Goal: Task Accomplishment & Management: Manage account settings

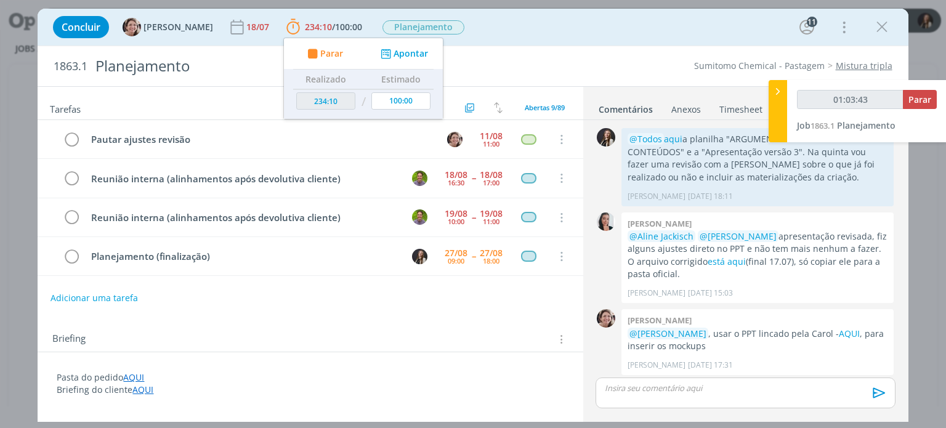
scroll to position [1574, 0]
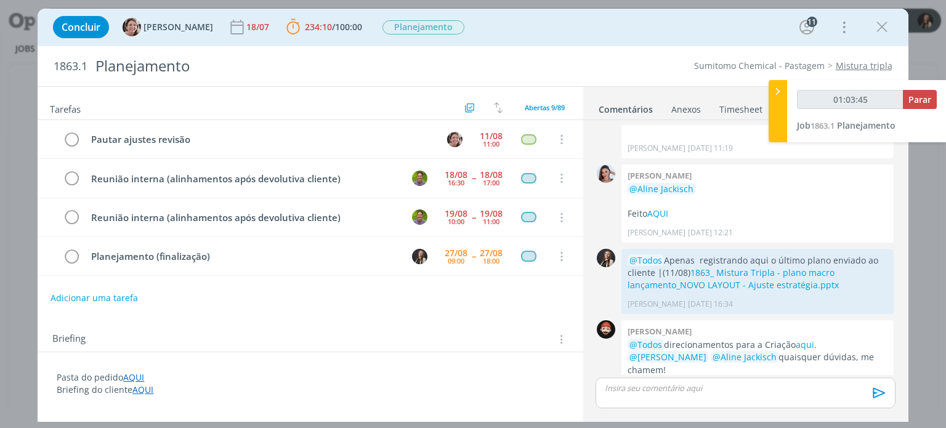
click at [717, 386] on p "dialog" at bounding box center [745, 387] width 280 height 11
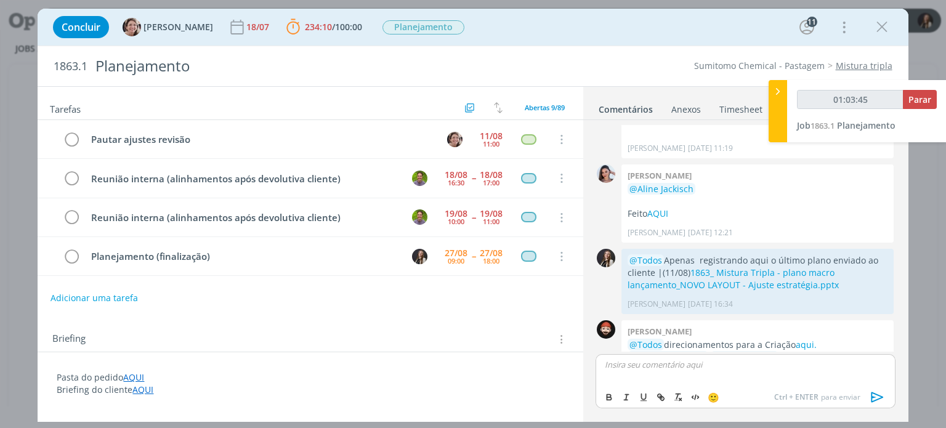
scroll to position [1598, 0]
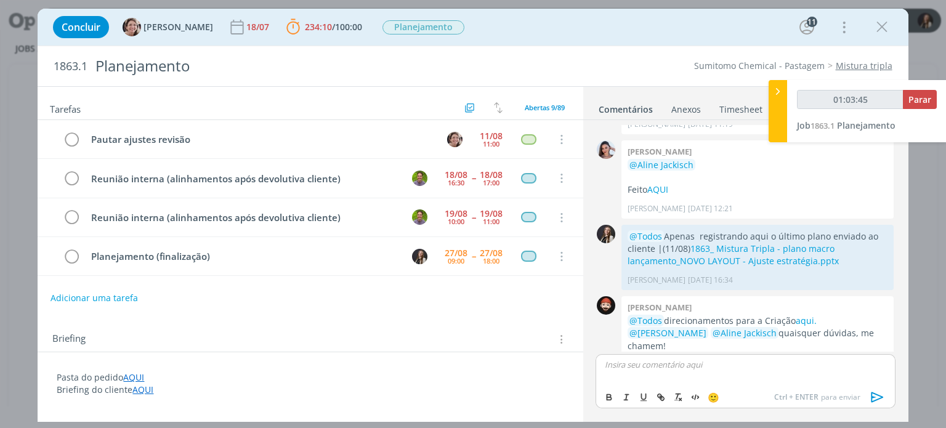
type input "01:03:46"
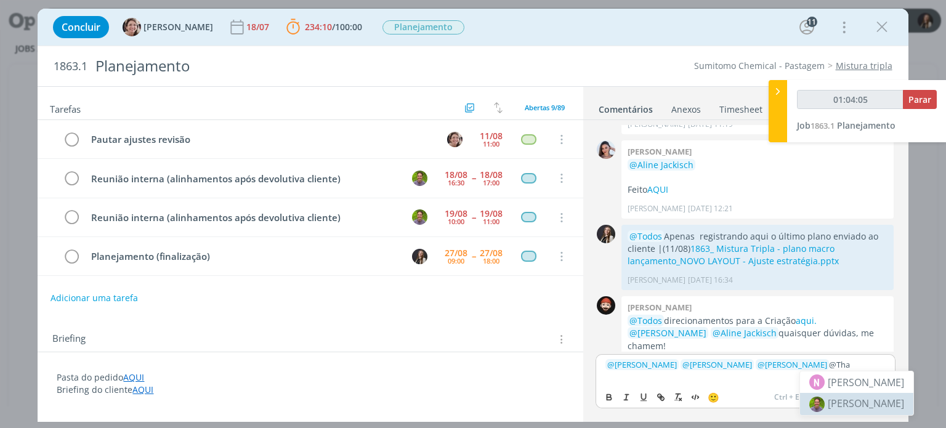
click at [862, 400] on span "[PERSON_NAME]" at bounding box center [866, 404] width 76 height 14
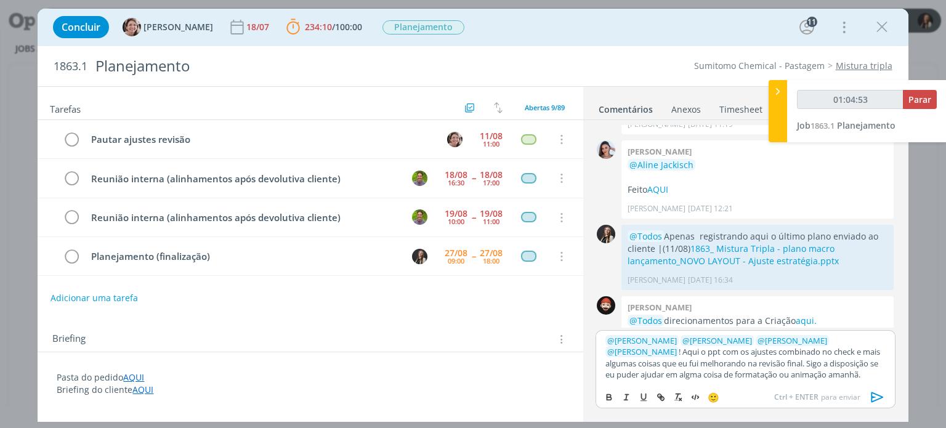
click at [616, 375] on p "﻿ @ [PERSON_NAME] ﻿ ﻿ @ [PERSON_NAME] ﻿ ﻿ @ [PERSON_NAME] ﻿ ﻿ @ [PERSON_NAME] ﻿…" at bounding box center [745, 358] width 280 height 46
click at [819, 376] on p "﻿ @ [PERSON_NAME] ﻿ ﻿ @ [PERSON_NAME] ﻿ ﻿ @ [PERSON_NAME] ﻿ ﻿ @ [PERSON_NAME] ﻿…" at bounding box center [745, 358] width 280 height 46
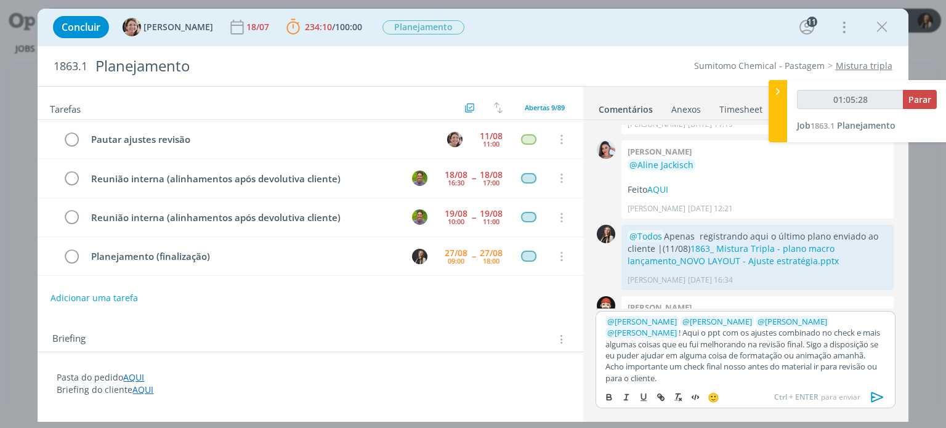
drag, startPoint x: 864, startPoint y: 373, endPoint x: 803, endPoint y: 379, distance: 61.9
click at [803, 379] on p "﻿ @ [PERSON_NAME] ﻿ ﻿ @ [PERSON_NAME] ﻿ ﻿ @ [PERSON_NAME] ﻿ ﻿ @ [PERSON_NAME] ﻿…" at bounding box center [745, 350] width 280 height 68
click at [863, 374] on p "﻿ @ [PERSON_NAME] ﻿ ﻿ @ [PERSON_NAME] ﻿ ﻿ @ [PERSON_NAME] ﻿ ﻿ @ [PERSON_NAME] ﻿…" at bounding box center [745, 350] width 280 height 68
drag, startPoint x: 813, startPoint y: 376, endPoint x: 854, endPoint y: 367, distance: 42.3
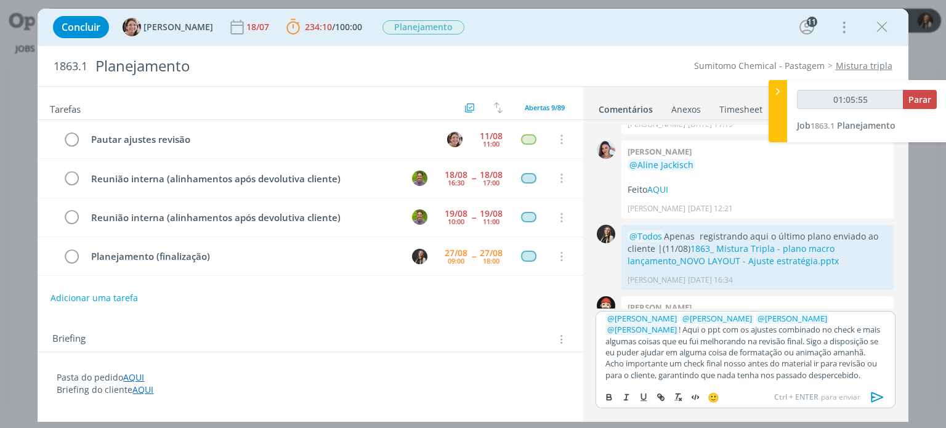
click at [854, 367] on p "﻿ @ [PERSON_NAME] ﻿ ﻿ @ [PERSON_NAME] ﻿ ﻿ @ [PERSON_NAME] ﻿ ﻿ @ [PERSON_NAME] ﻿…" at bounding box center [745, 347] width 280 height 68
click at [832, 373] on p "﻿ @ [PERSON_NAME] ﻿ ﻿ @ [PERSON_NAME] ﻿ ﻿ @ [PERSON_NAME] ﻿ ﻿ @ [PERSON_NAME] ﻿…" at bounding box center [745, 347] width 280 height 68
drag, startPoint x: 861, startPoint y: 317, endPoint x: 885, endPoint y: 318, distance: 24.1
click at [885, 318] on div "﻿ @ [PERSON_NAME] ﻿ ﻿ @ [PERSON_NAME] ﻿ ﻿ @ [PERSON_NAME] ﻿ ﻿ @ [PERSON_NAME] ﻿…" at bounding box center [745, 348] width 299 height 74
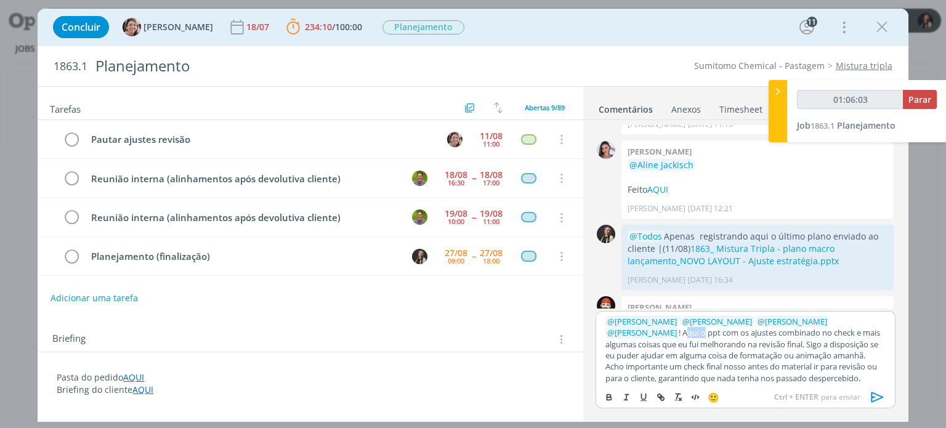
type input "01:06:04"
click at [661, 396] on icon "dialog" at bounding box center [660, 396] width 4 height 4
type input "Aqui"
type input "01:06:05"
paste input "[URL][DOMAIN_NAME]"
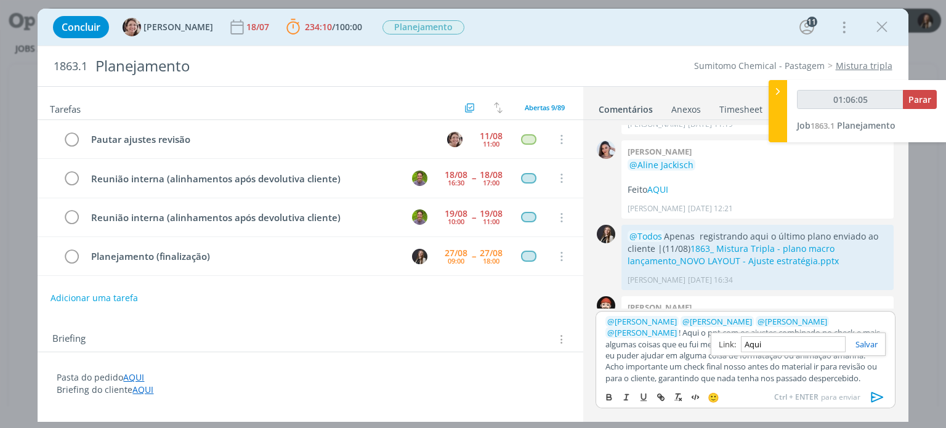
type input "[URL][DOMAIN_NAME]"
type input "01:06:06"
type input "[URL][DOMAIN_NAME]"
click at [874, 345] on link "dialog" at bounding box center [862, 344] width 32 height 11
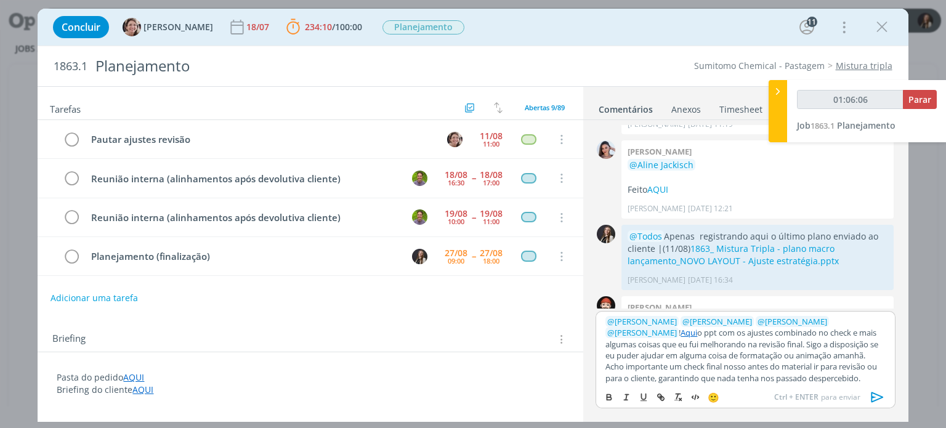
scroll to position [0, 0]
click at [876, 394] on icon "dialog" at bounding box center [877, 397] width 12 height 10
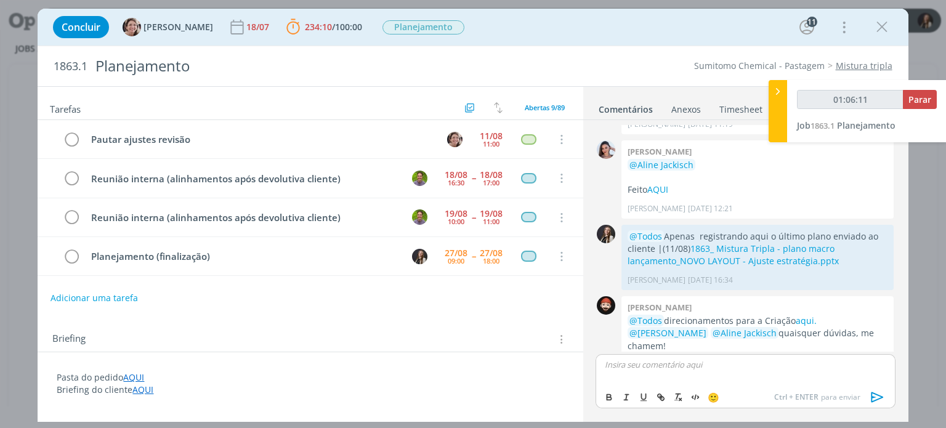
scroll to position [1720, 0]
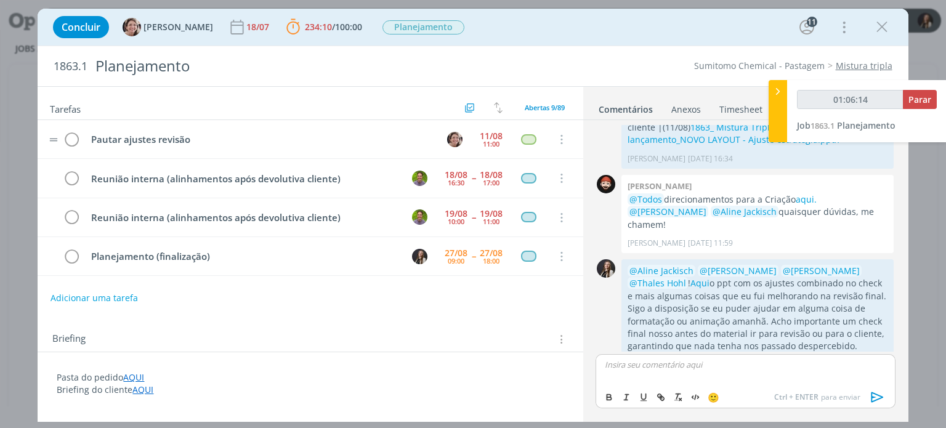
type input "01:06:15"
click at [920, 102] on span "Parar" at bounding box center [919, 100] width 23 height 12
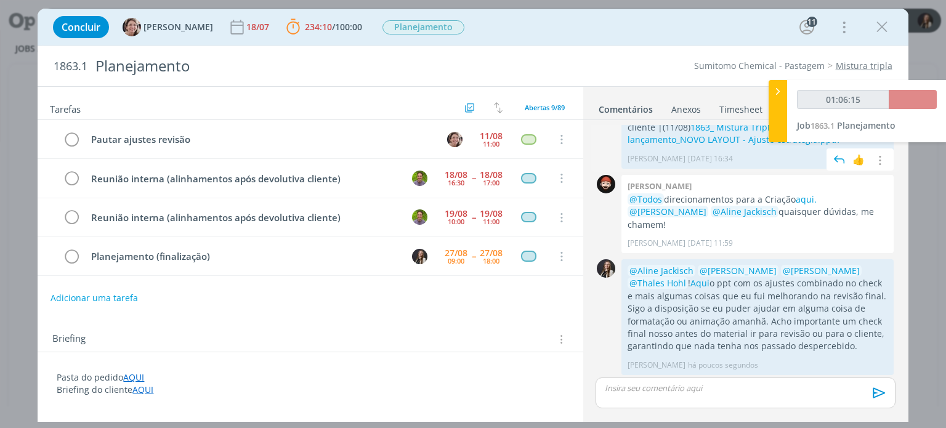
scroll to position [1696, 0]
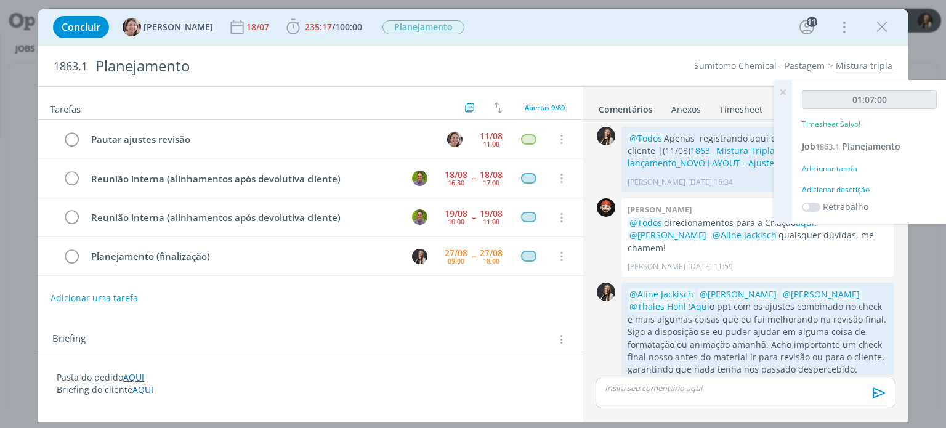
click at [844, 189] on div "Adicionar descrição" at bounding box center [869, 189] width 135 height 11
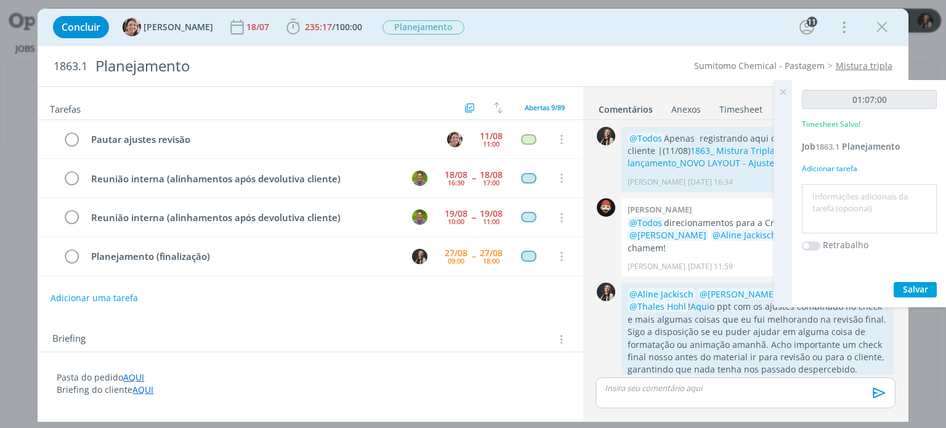
click at [854, 192] on textarea at bounding box center [869, 209] width 129 height 44
type textarea "revisão final"
click at [833, 165] on div "Adicionar tarefa" at bounding box center [869, 168] width 135 height 11
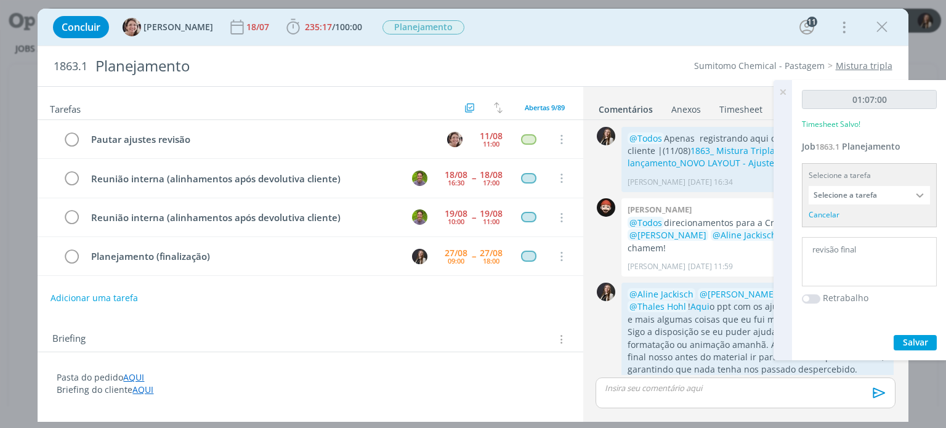
click at [852, 193] on input "Selecione a tarefa" at bounding box center [869, 195] width 121 height 18
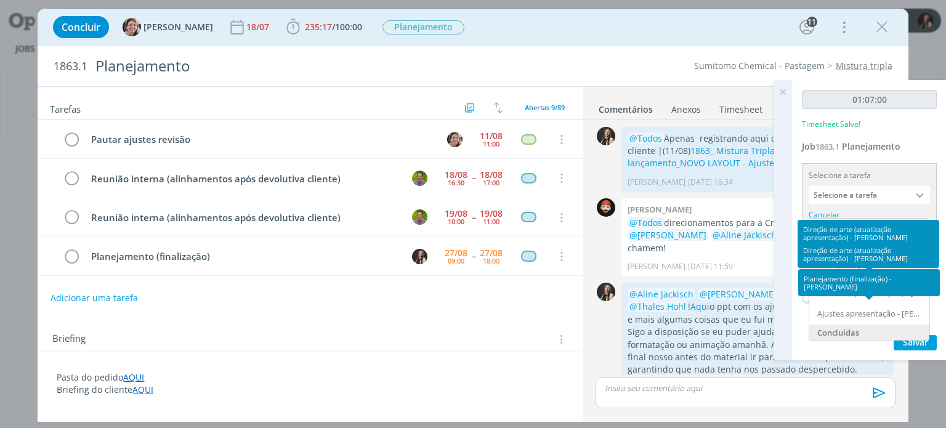
scroll to position [123, 0]
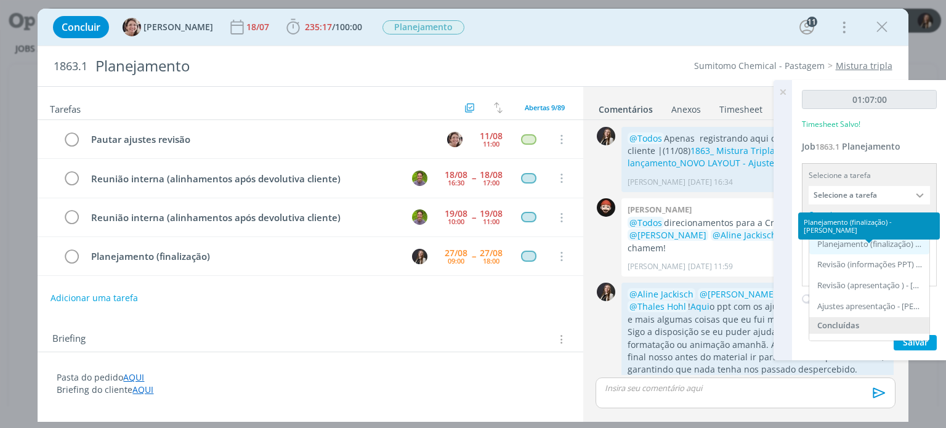
click at [837, 241] on div "Planejamento (finalização) - [PERSON_NAME]" at bounding box center [870, 245] width 107 height 10
type input "Planejamento (finalização)"
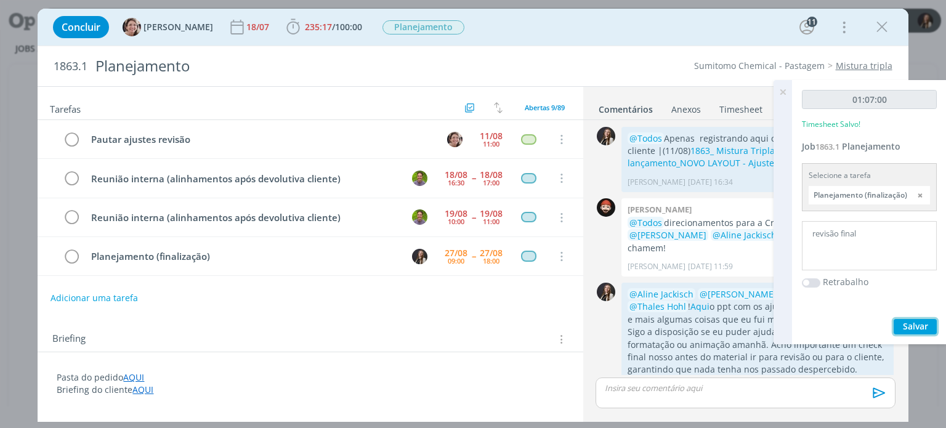
click at [904, 328] on span "Salvar" at bounding box center [915, 326] width 25 height 12
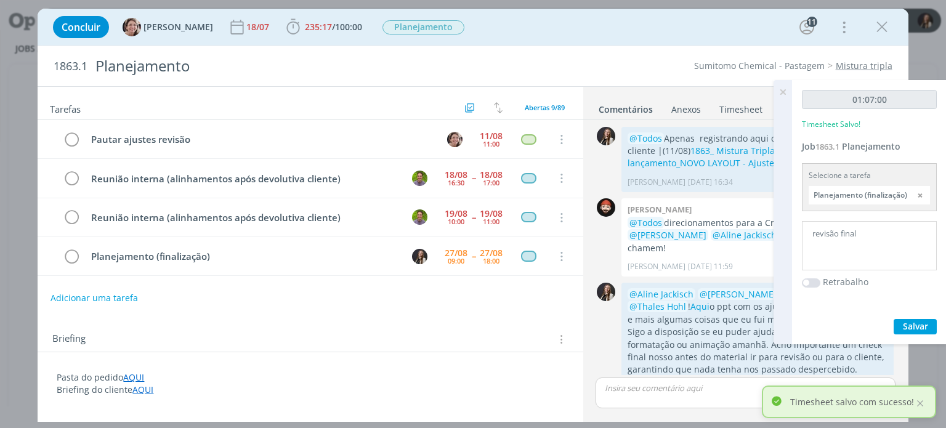
click at [783, 91] on icon at bounding box center [783, 92] width 22 height 24
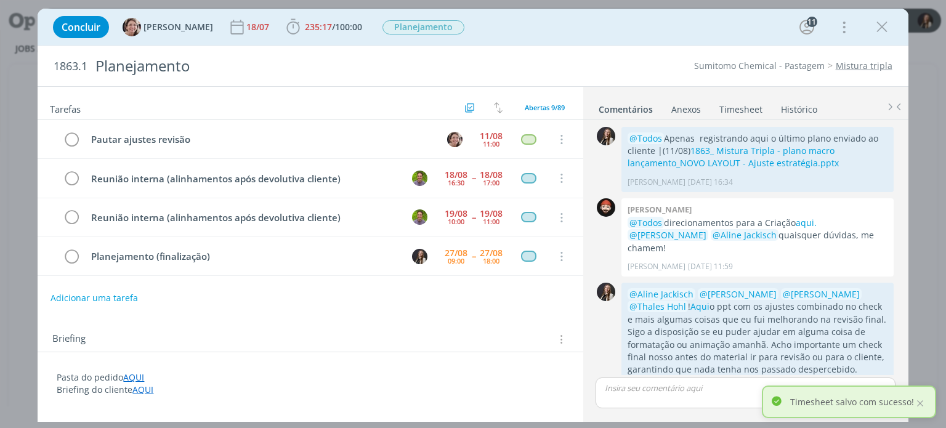
click at [735, 106] on link "Timesheet" at bounding box center [741, 107] width 44 height 18
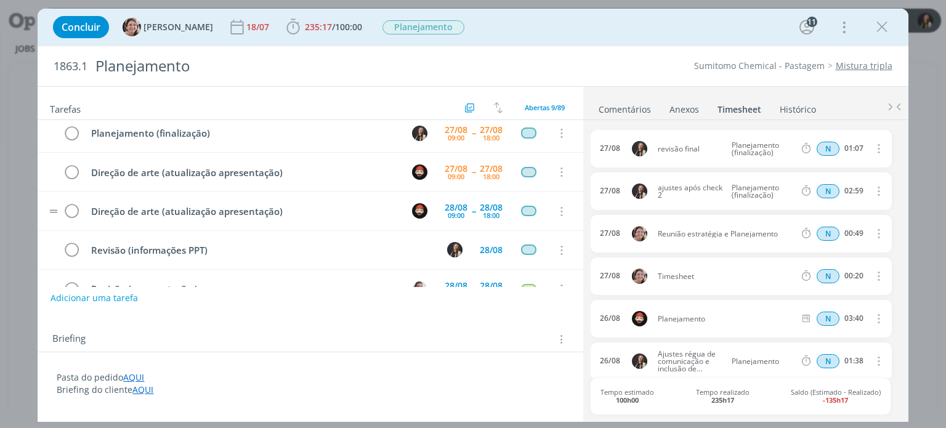
scroll to position [0, 0]
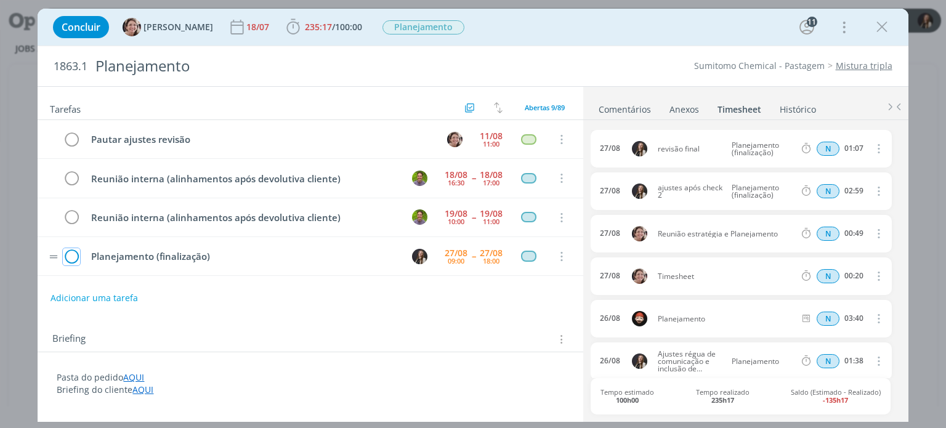
click at [73, 255] on icon "dialog" at bounding box center [71, 257] width 17 height 18
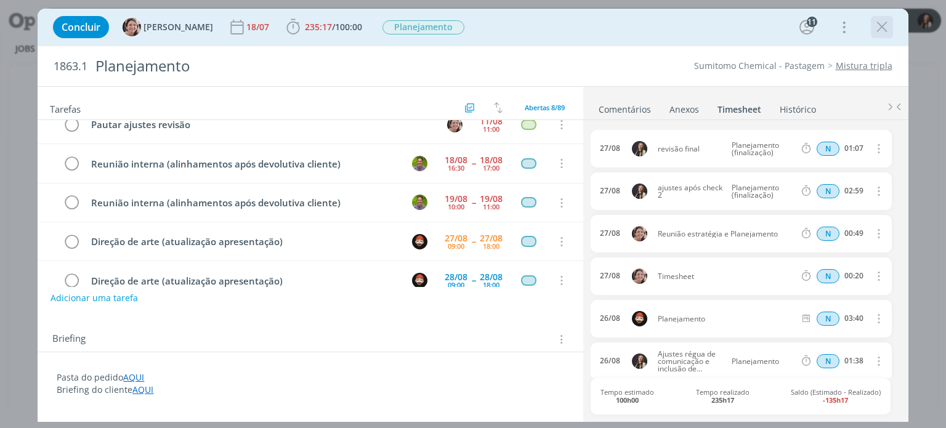
click at [875, 29] on icon "dialog" at bounding box center [882, 27] width 18 height 18
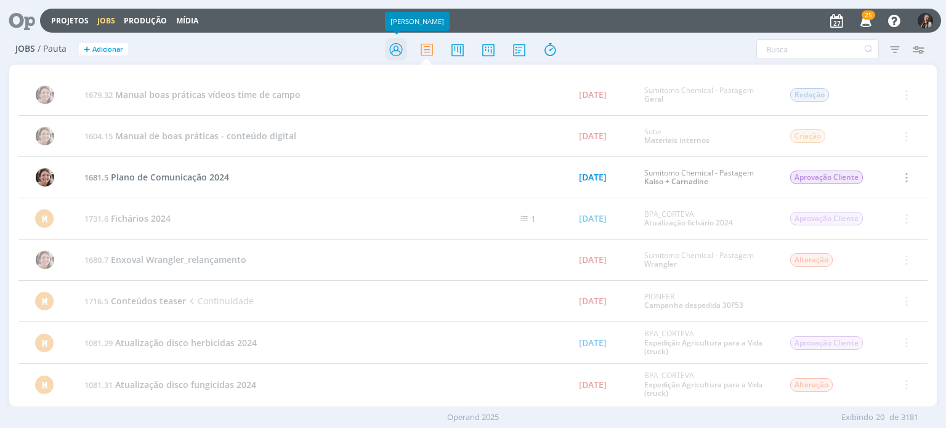
click at [395, 43] on icon at bounding box center [396, 50] width 22 height 24
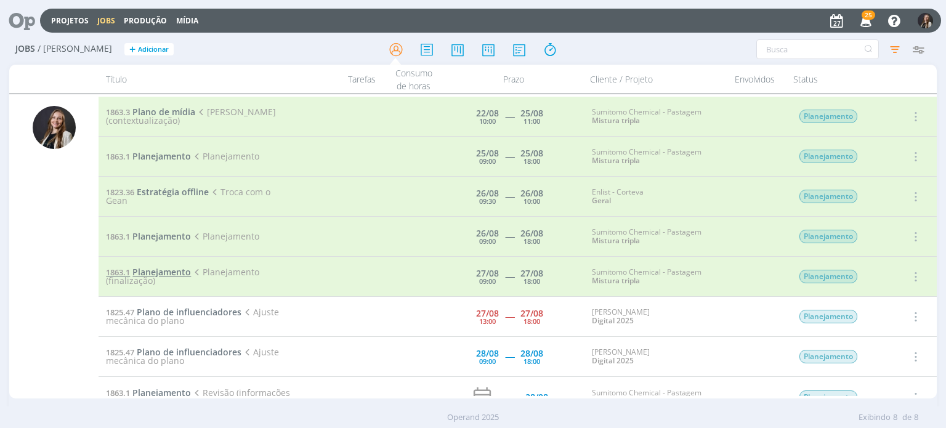
click at [164, 268] on span "Planejamento" at bounding box center [161, 272] width 59 height 12
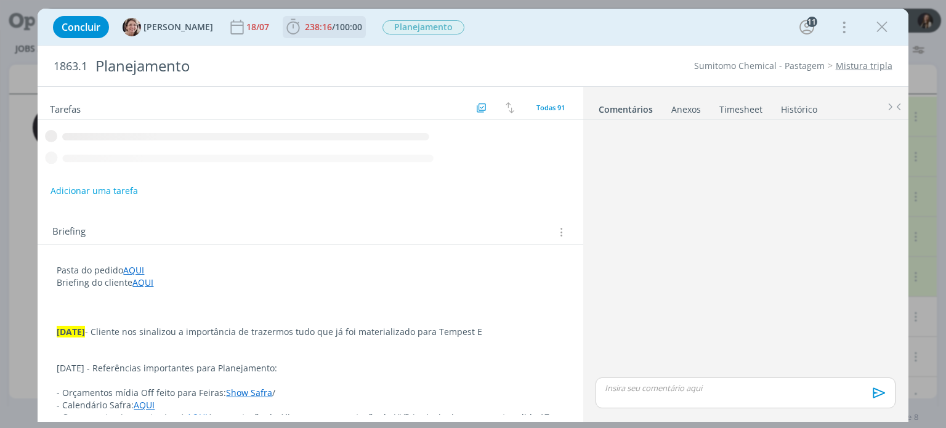
click at [335, 22] on span "100:00" at bounding box center [348, 27] width 27 height 12
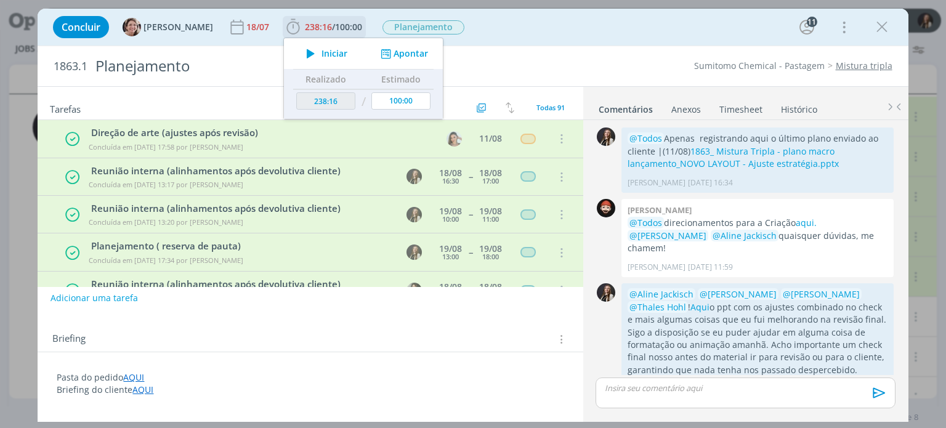
scroll to position [407, 0]
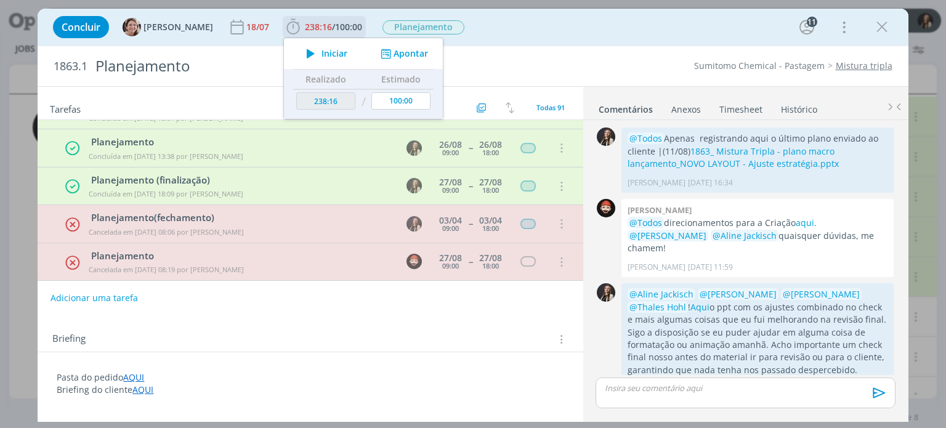
click at [394, 57] on button "Apontar" at bounding box center [403, 53] width 51 height 13
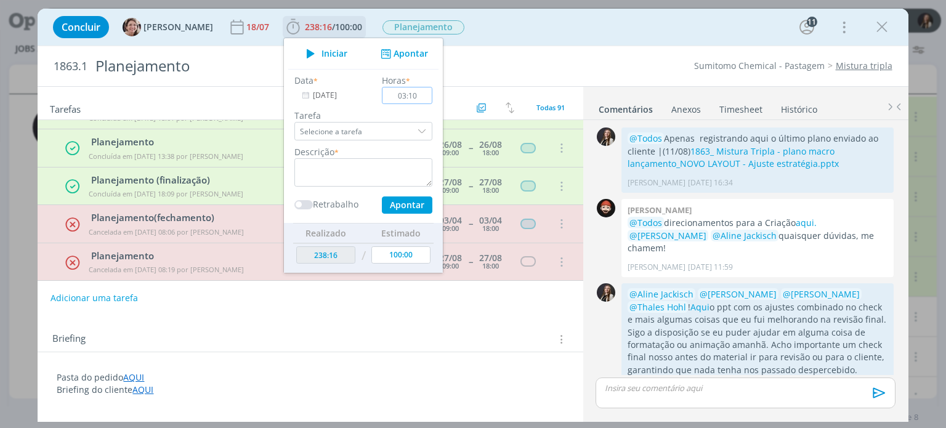
type input "03:10"
click at [386, 164] on textarea "dialog" at bounding box center [363, 172] width 138 height 28
click at [394, 132] on input "Selecione a tarefa" at bounding box center [363, 131] width 138 height 18
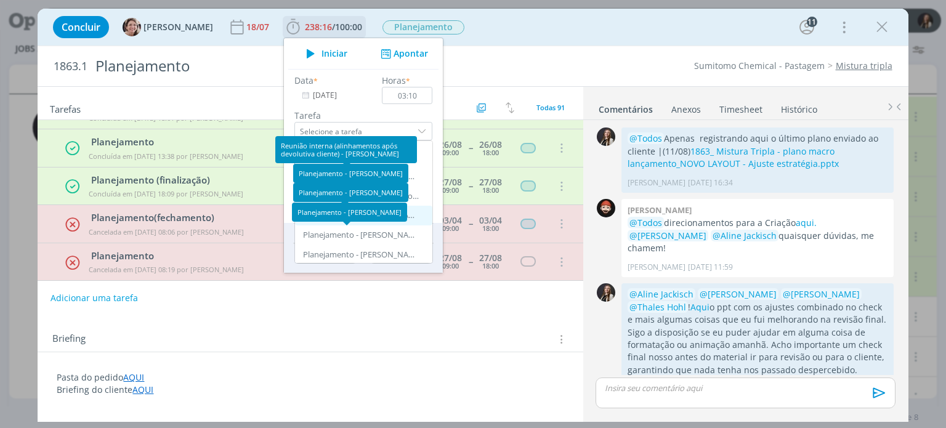
scroll to position [1661, 0]
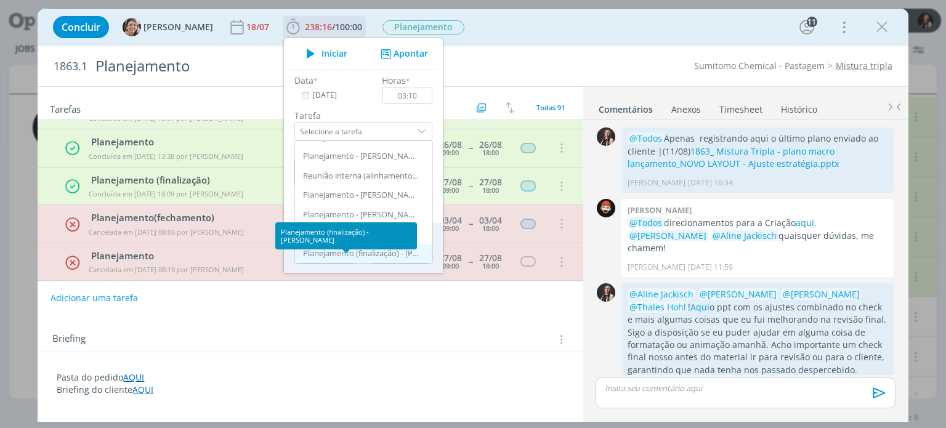
click at [369, 256] on div "Planejamento (finalização) - [PERSON_NAME]" at bounding box center [361, 254] width 117 height 10
type input "Planejamento (finalização)"
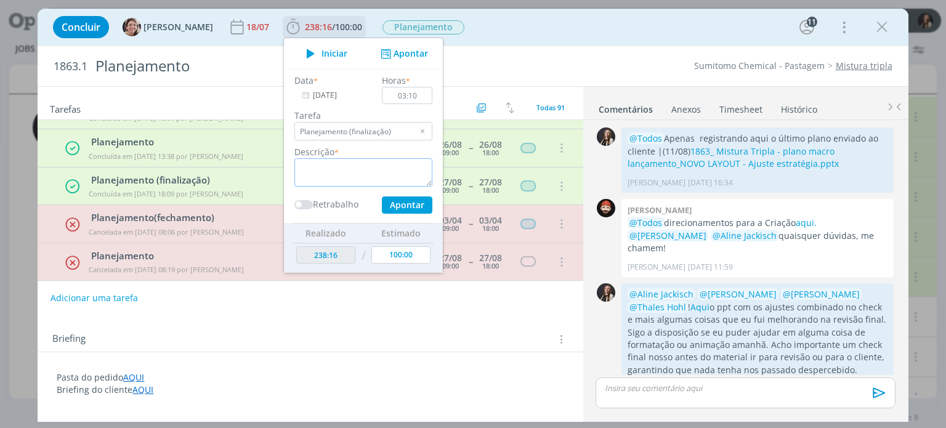
click at [335, 167] on textarea "dialog" at bounding box center [363, 172] width 138 height 28
type textarea "A"
type textarea "Ajustes de narrativa e check interno"
click at [386, 203] on button "Apontar" at bounding box center [407, 204] width 51 height 17
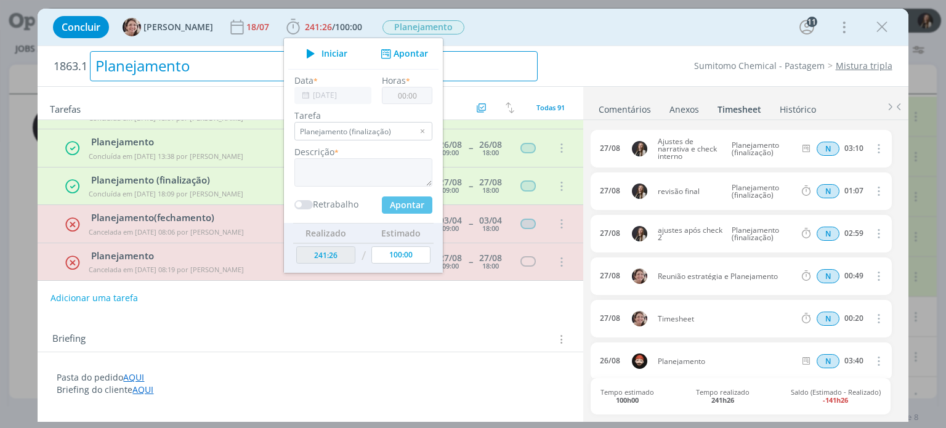
click at [540, 63] on div "1863.1 Planejamento" at bounding box center [295, 66] width 496 height 40
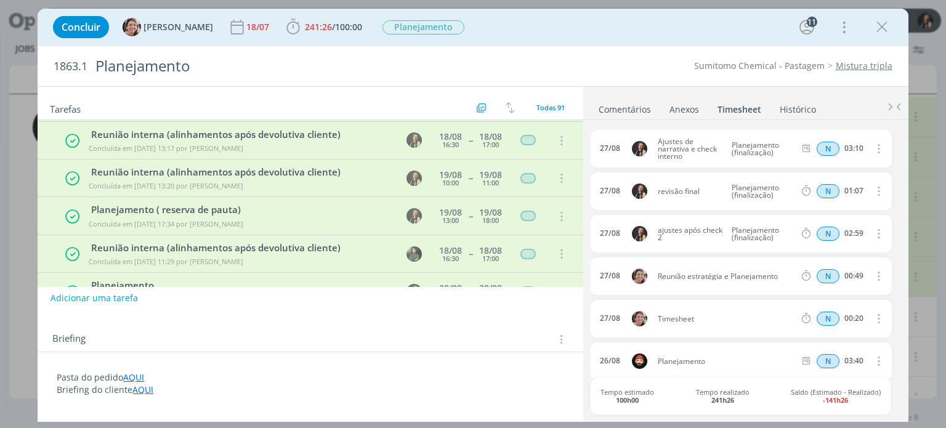
scroll to position [0, 0]
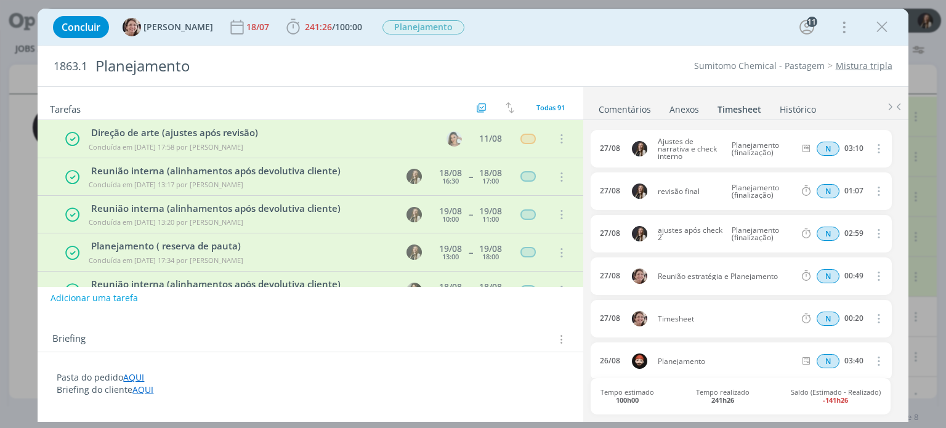
click at [883, 26] on icon "dialog" at bounding box center [882, 27] width 18 height 18
click at [882, 26] on div at bounding box center [473, 214] width 946 height 428
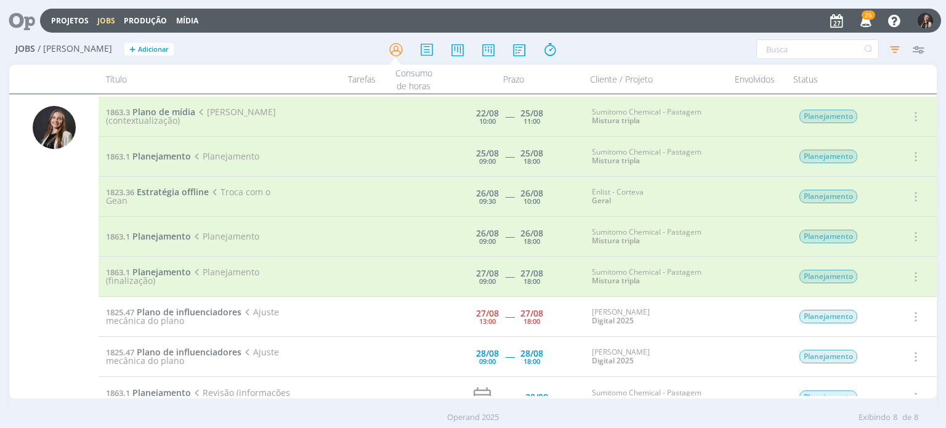
click at [18, 15] on icon at bounding box center [17, 21] width 25 height 24
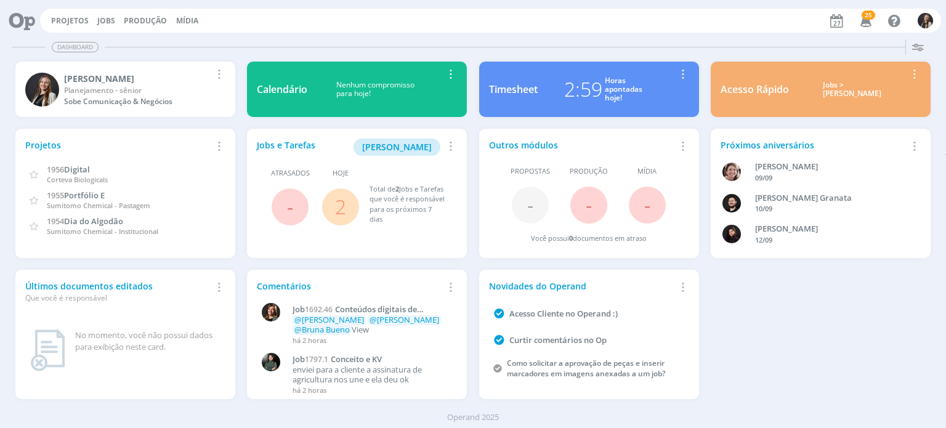
click at [342, 206] on link "2" at bounding box center [340, 206] width 11 height 26
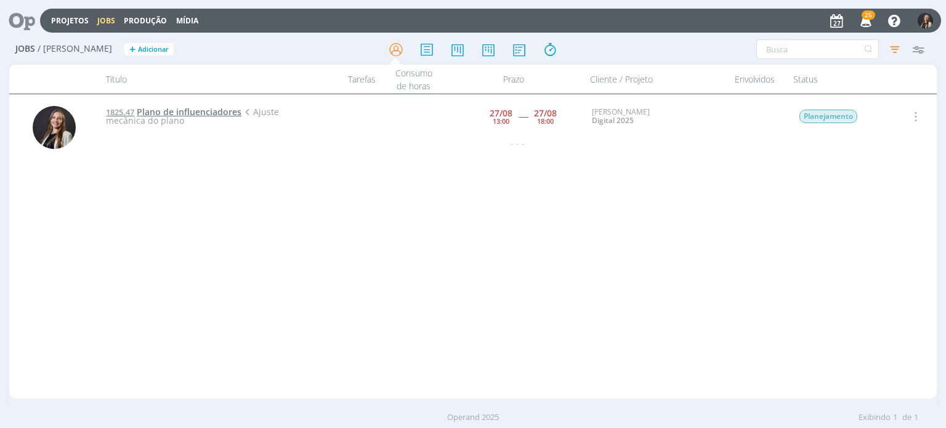
click at [163, 109] on span "Plano de influenciadores" at bounding box center [189, 112] width 105 height 12
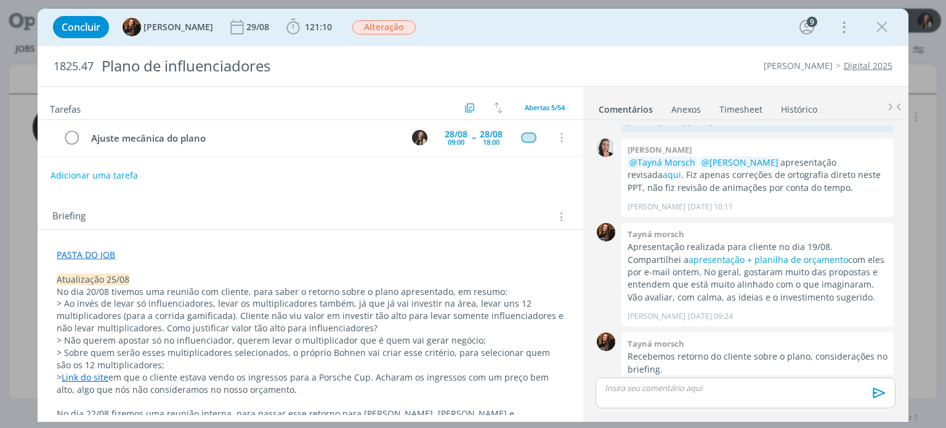
scroll to position [123, 0]
click at [876, 31] on icon "dialog" at bounding box center [882, 27] width 18 height 18
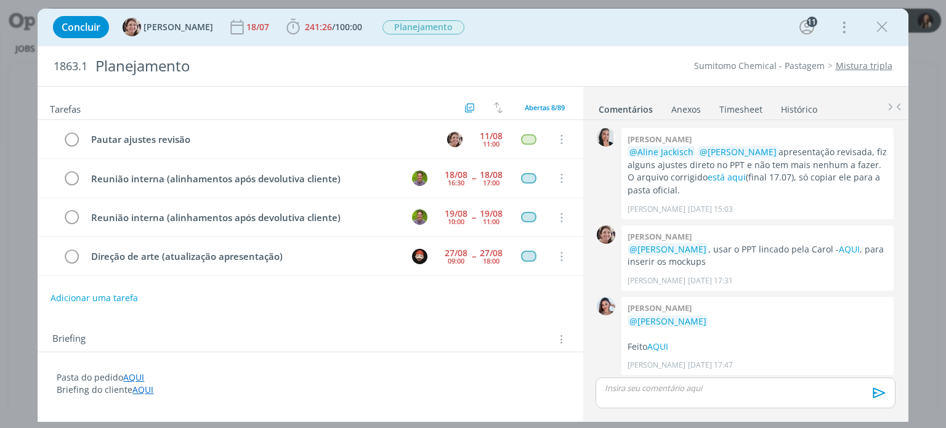
scroll to position [1612, 0]
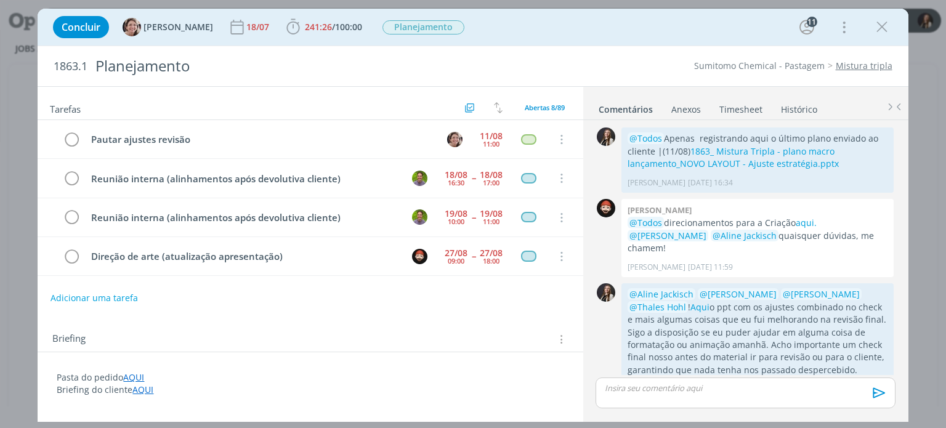
drag, startPoint x: 885, startPoint y: 25, endPoint x: 876, endPoint y: 26, distance: 8.7
click at [885, 25] on icon "dialog" at bounding box center [882, 27] width 18 height 18
